Goal: Task Accomplishment & Management: Complete application form

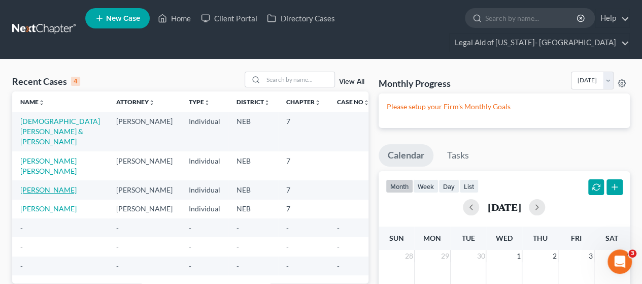
click at [37, 185] on link "[PERSON_NAME]" at bounding box center [48, 189] width 56 height 9
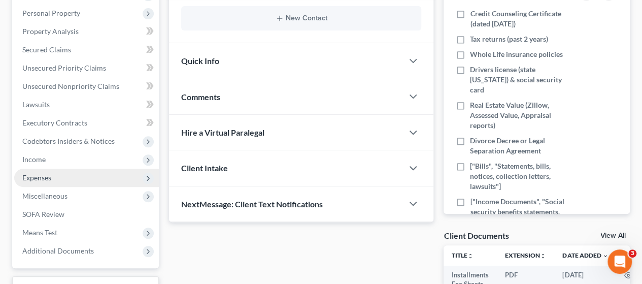
scroll to position [203, 0]
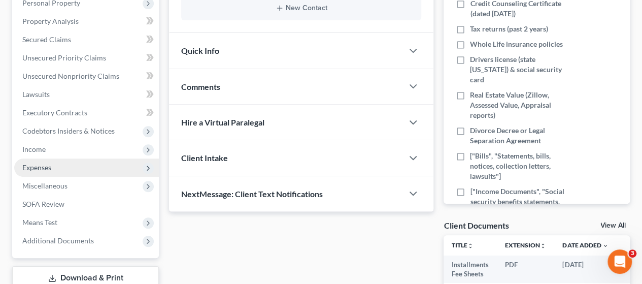
click at [36, 163] on span "Expenses" at bounding box center [36, 167] width 29 height 9
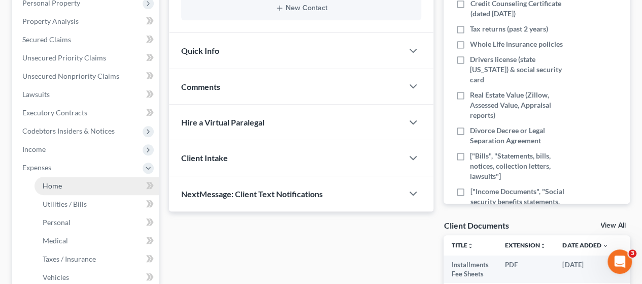
click at [47, 181] on span "Home" at bounding box center [52, 185] width 19 height 9
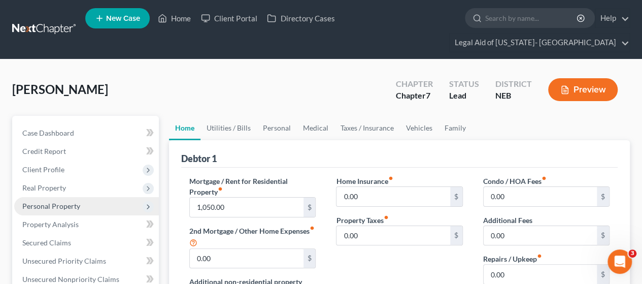
click at [60, 197] on span "Personal Property" at bounding box center [86, 206] width 145 height 18
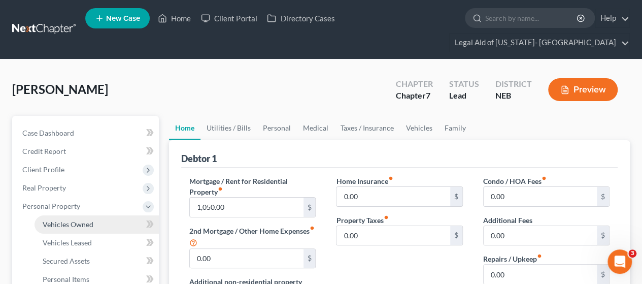
click at [74, 220] on span "Vehicles Owned" at bounding box center [68, 224] width 51 height 9
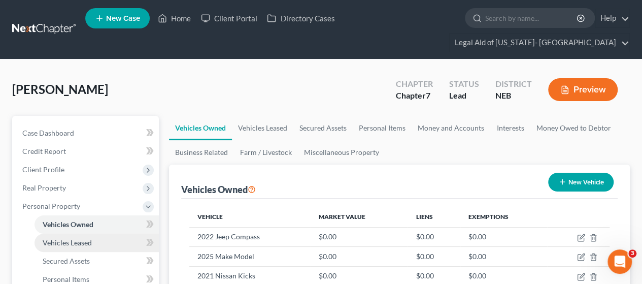
scroll to position [101, 0]
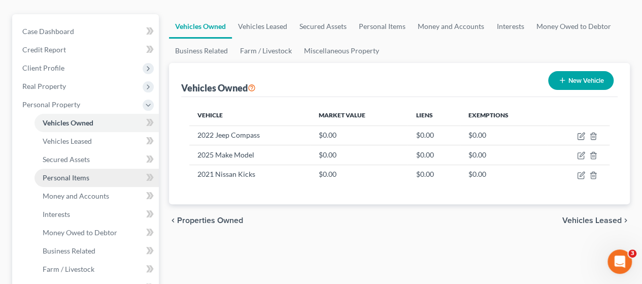
click at [72, 168] on link "Personal Items" at bounding box center [97, 177] width 124 height 18
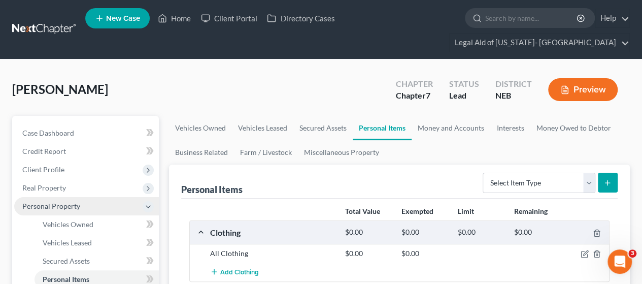
click at [146, 202] on icon at bounding box center [148, 206] width 8 height 8
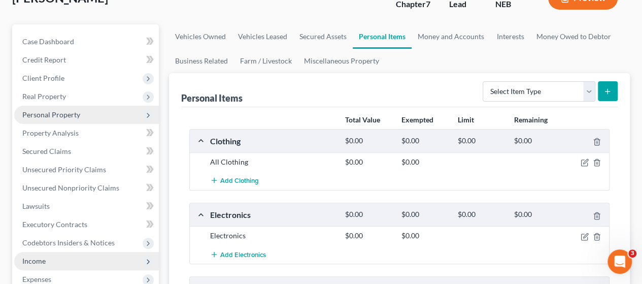
scroll to position [101, 0]
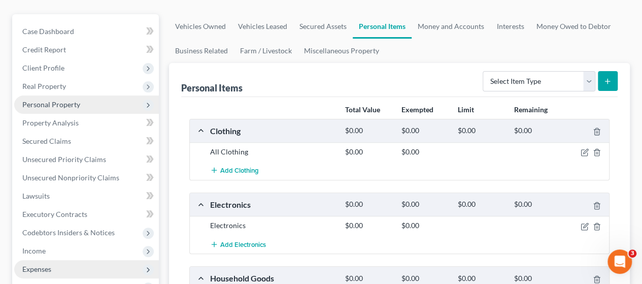
click at [147, 265] on icon at bounding box center [148, 269] width 8 height 8
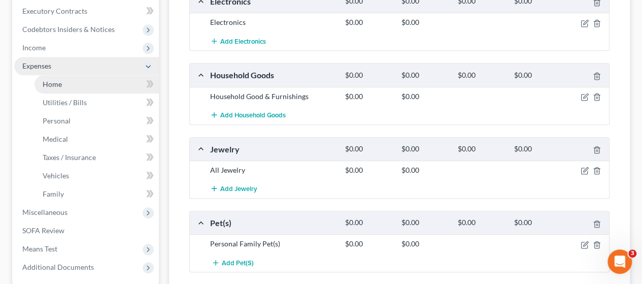
click at [55, 80] on span "Home" at bounding box center [52, 84] width 19 height 9
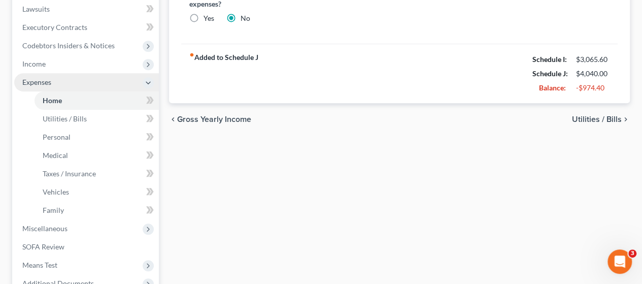
scroll to position [304, 0]
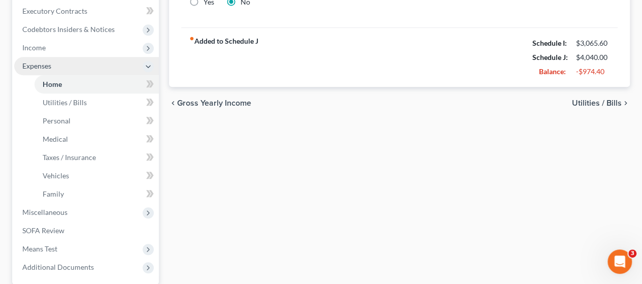
click at [589, 99] on span "Utilities / Bills" at bounding box center [597, 103] width 50 height 8
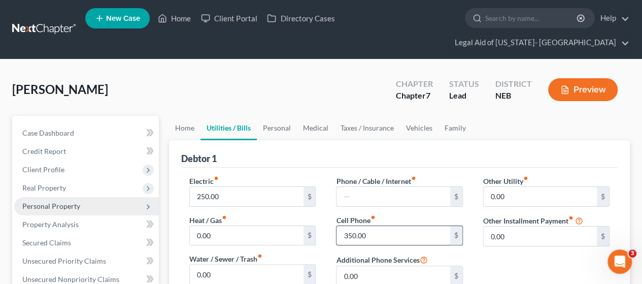
scroll to position [101, 0]
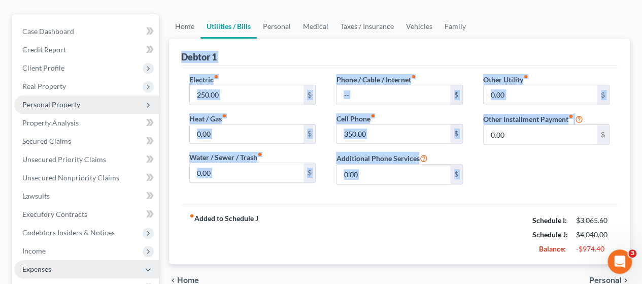
drag, startPoint x: 183, startPoint y: 37, endPoint x: 528, endPoint y: 175, distance: 371.4
click at [528, 175] on div "Debtor 1 Electric fiber_manual_record 250.00 $ Heat / Gas fiber_manual_record 0…" at bounding box center [399, 151] width 461 height 225
click at [177, 276] on span "Home" at bounding box center [188, 280] width 22 height 8
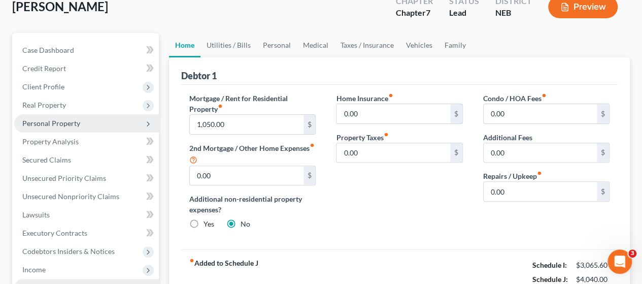
scroll to position [101, 0]
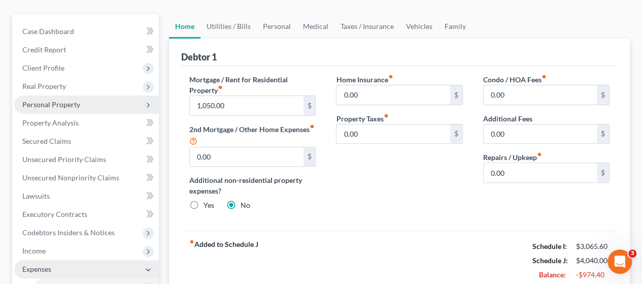
click at [249, 41] on div "Debtor 1" at bounding box center [399, 52] width 436 height 27
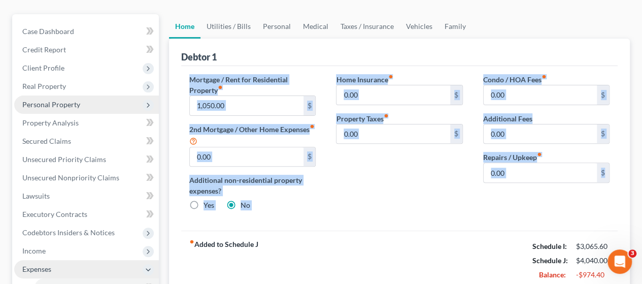
drag, startPoint x: 190, startPoint y: 59, endPoint x: 642, endPoint y: 178, distance: 467.9
click at [637, 179] on div "[PERSON_NAME] Upgraded Chapter Chapter 7 Status Lead District NEB Preview Petit…" at bounding box center [321, 262] width 642 height 608
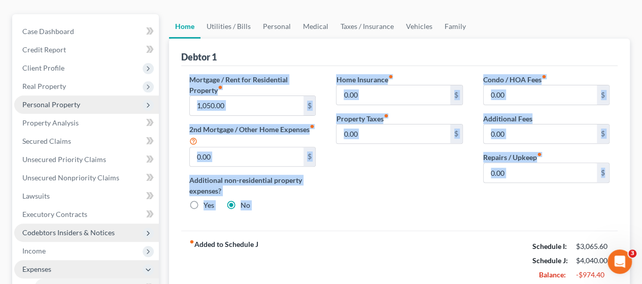
copy div "Mortgage / Rent for Residential Property fiber_manual_record $ 2nd Mortgage / O…"
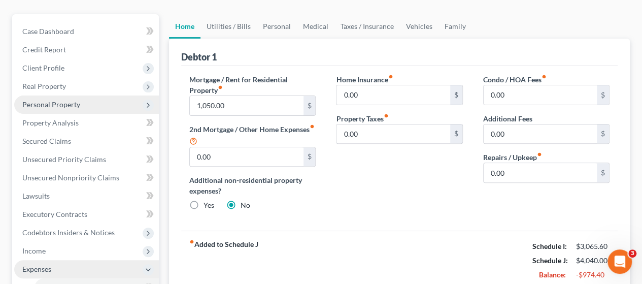
click at [186, 74] on div "Mortgage / Rent for Residential Property fiber_manual_record 1,050.00 $ 2nd Mor…" at bounding box center [252, 146] width 147 height 145
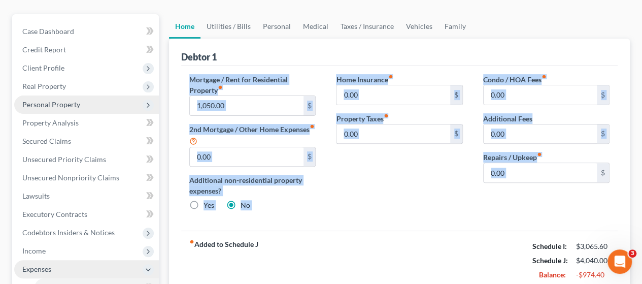
drag, startPoint x: 187, startPoint y: 54, endPoint x: 602, endPoint y: 167, distance: 429.7
click at [602, 167] on div "Mortgage / Rent for Residential Property fiber_manual_record 1,050.00 $ 2nd Mor…" at bounding box center [399, 148] width 436 height 165
copy div "Mortgage / Rent for Residential Property fiber_manual_record $ 2nd Mortgage / O…"
click at [262, 74] on label "Mortgage / Rent for Residential Property fiber_manual_record" at bounding box center [252, 84] width 126 height 21
click at [229, 14] on link "Utilities / Bills" at bounding box center [228, 26] width 56 height 24
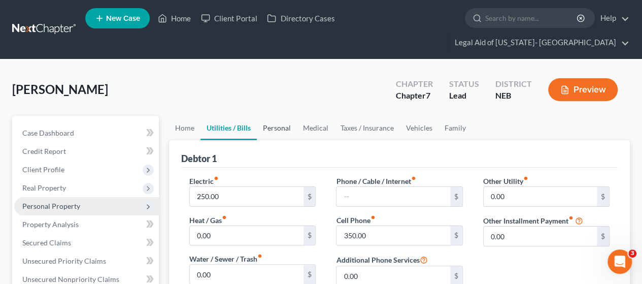
click at [287, 116] on link "Personal" at bounding box center [277, 128] width 40 height 24
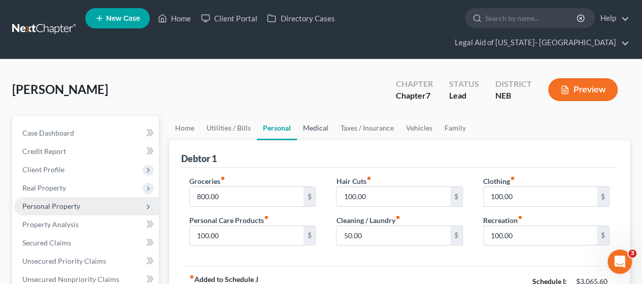
click at [320, 116] on link "Medical" at bounding box center [316, 128] width 38 height 24
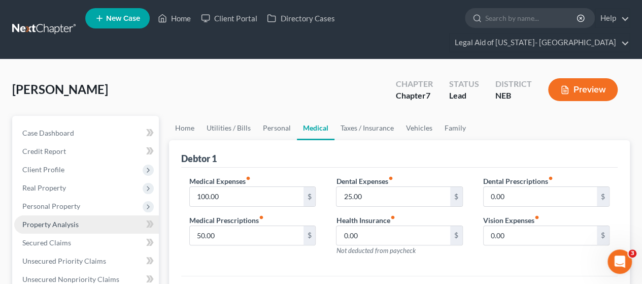
click at [297, 116] on link "Medical" at bounding box center [316, 128] width 38 height 24
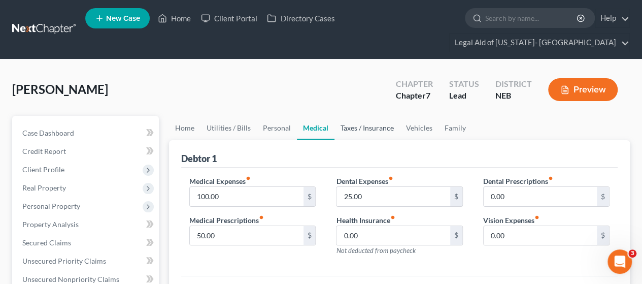
click at [356, 116] on link "Taxes / Insurance" at bounding box center [366, 128] width 65 height 24
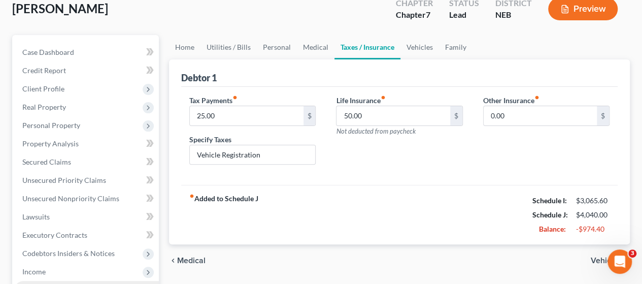
scroll to position [101, 0]
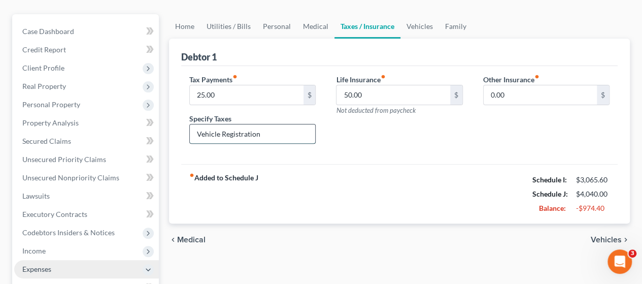
click at [272, 124] on input "Vehicle Registration" at bounding box center [252, 133] width 125 height 19
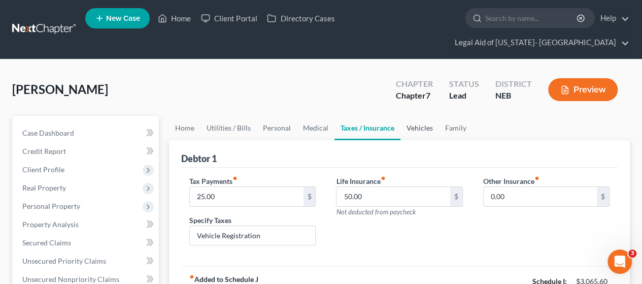
click at [408, 116] on link "Vehicles" at bounding box center [419, 128] width 39 height 24
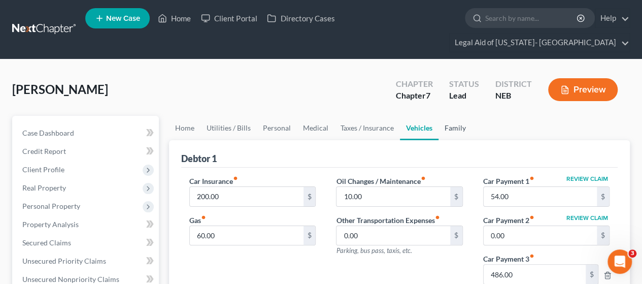
click at [458, 116] on link "Family" at bounding box center [454, 128] width 33 height 24
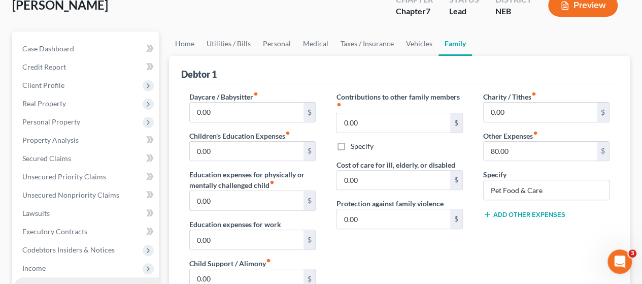
scroll to position [101, 0]
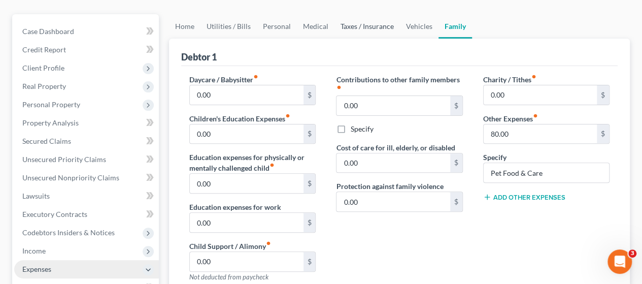
click at [356, 14] on link "Taxes / Insurance" at bounding box center [366, 26] width 65 height 24
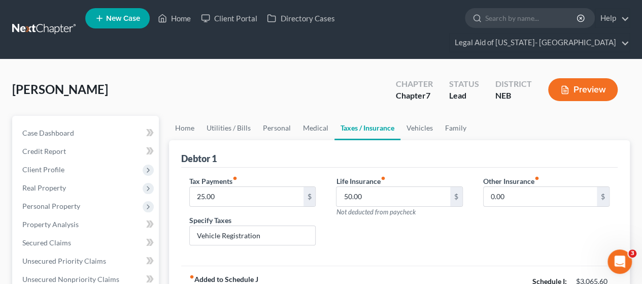
scroll to position [101, 0]
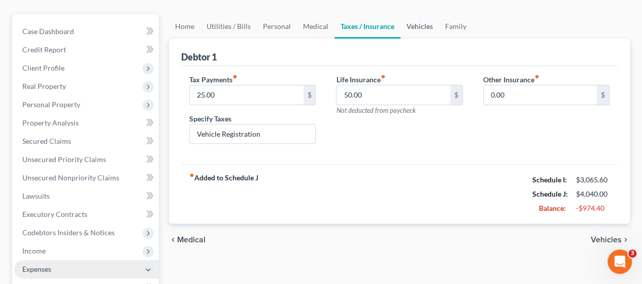
click at [417, 14] on link "Vehicles" at bounding box center [419, 26] width 39 height 24
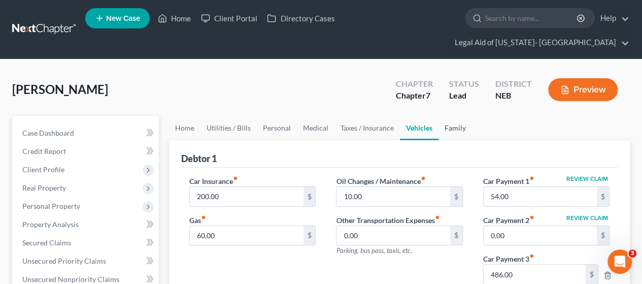
click at [463, 116] on link "Family" at bounding box center [454, 128] width 33 height 24
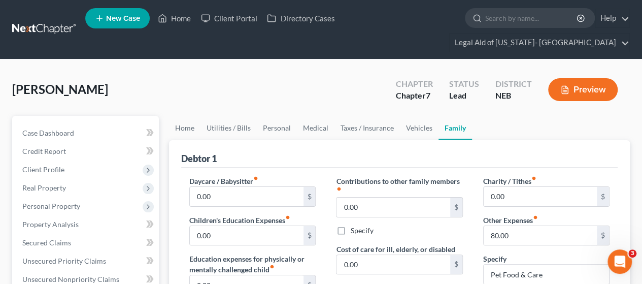
click at [350, 225] on label "Specify" at bounding box center [361, 230] width 23 height 10
click at [354, 225] on input "Specify" at bounding box center [357, 228] width 7 height 7
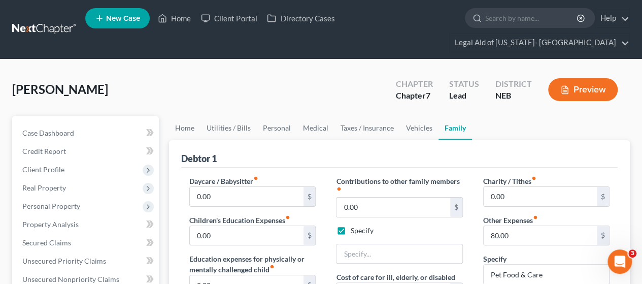
click at [350, 225] on label "Specify" at bounding box center [361, 230] width 23 height 10
click at [354, 225] on input "Specify" at bounding box center [357, 228] width 7 height 7
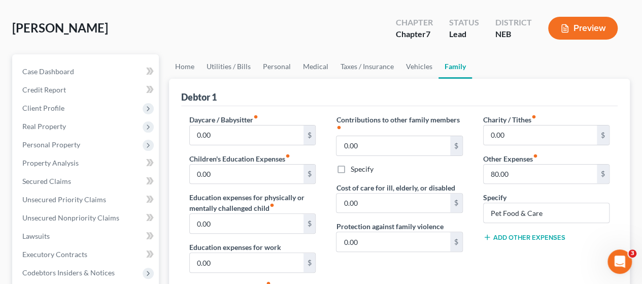
scroll to position [101, 0]
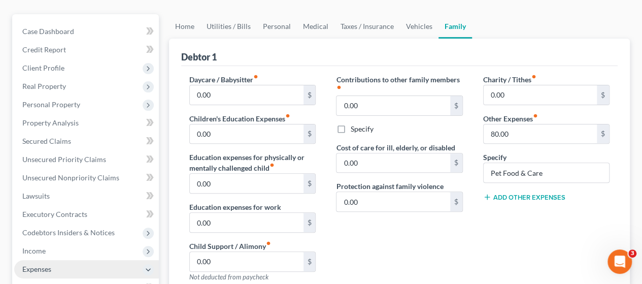
click at [350, 124] on label "Specify" at bounding box center [361, 129] width 23 height 10
click at [354, 124] on input "Specify" at bounding box center [357, 127] width 7 height 7
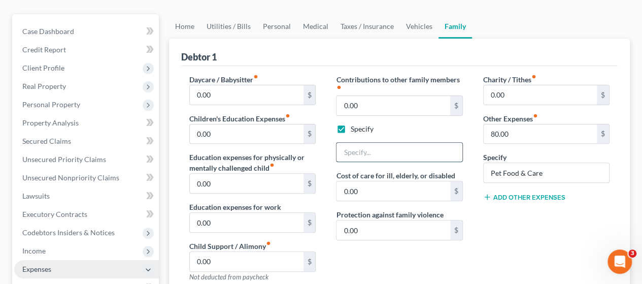
click at [362, 143] on input "text" at bounding box center [398, 152] width 125 height 19
click at [350, 124] on label "Specify" at bounding box center [361, 129] width 23 height 10
click at [354, 124] on input "Specify" at bounding box center [357, 127] width 7 height 7
checkbox input "false"
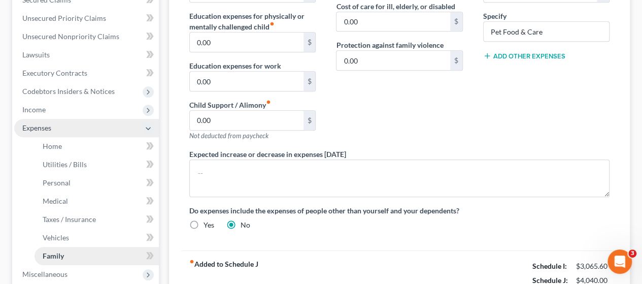
scroll to position [304, 0]
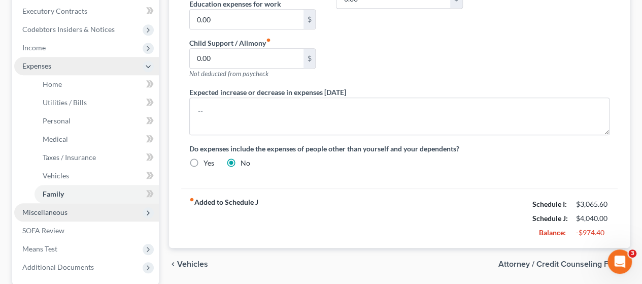
click at [57, 208] on span "Miscellaneous" at bounding box center [44, 212] width 45 height 9
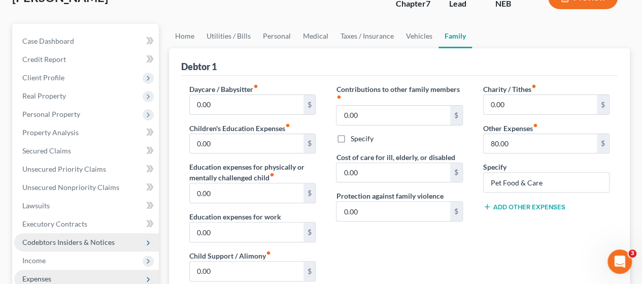
scroll to position [101, 0]
